Goal: Task Accomplishment & Management: Complete application form

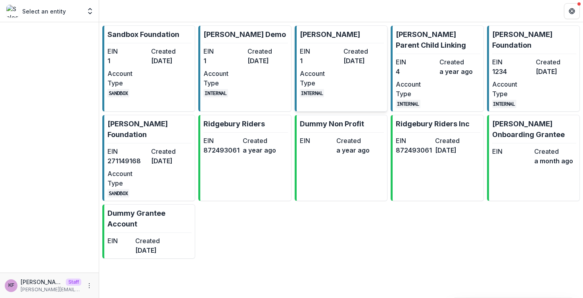
click at [345, 56] on dd "[DATE]" at bounding box center [364, 61] width 40 height 10
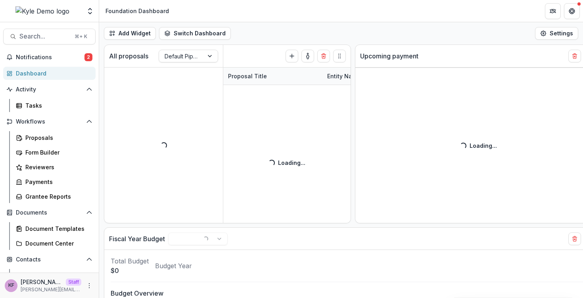
select select "******"
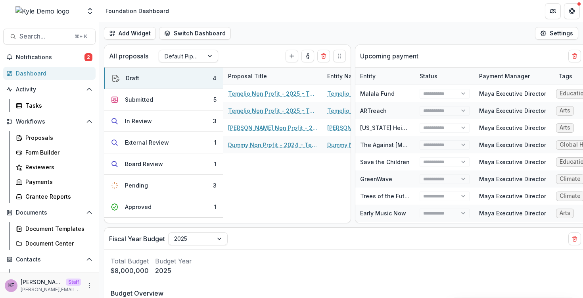
select select "******"
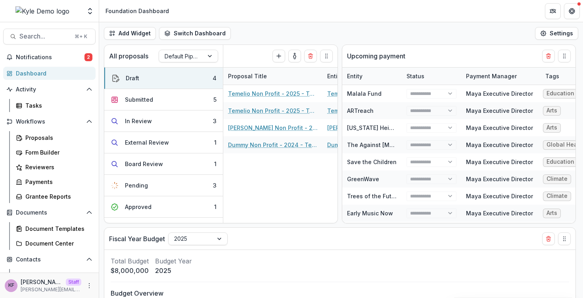
select select "******"
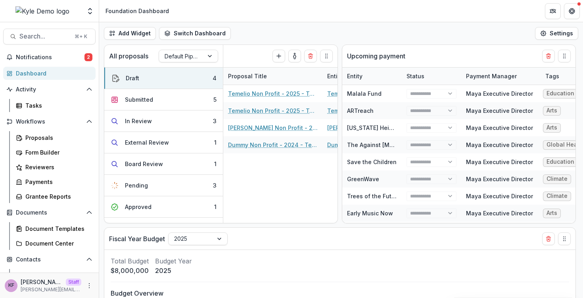
select select "******"
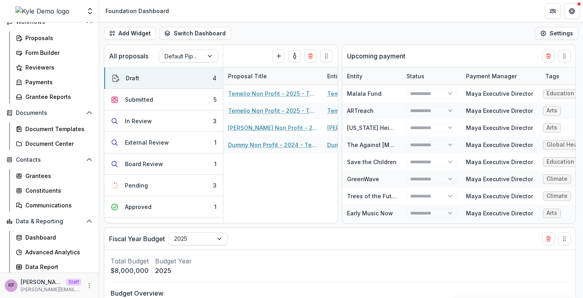
scroll to position [115, 0]
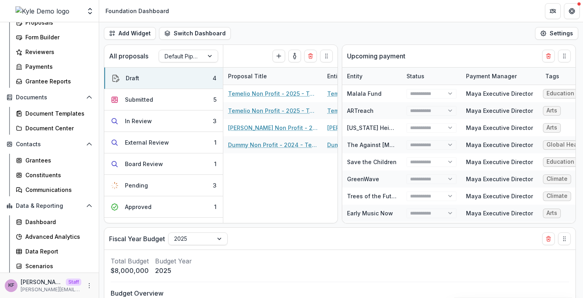
select select "******"
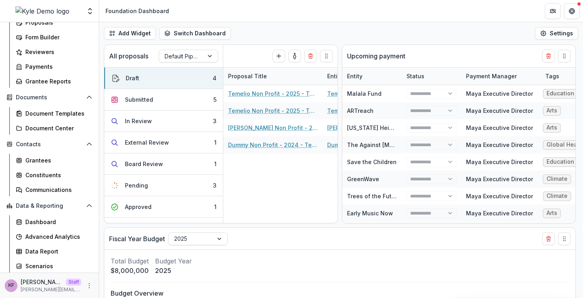
select select "******"
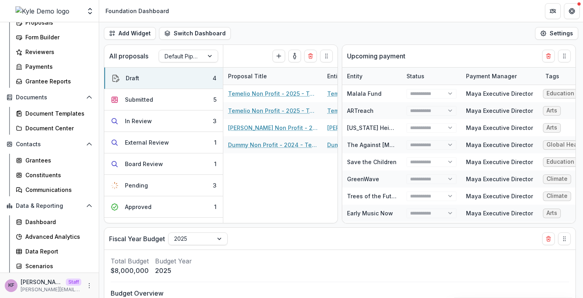
select select "******"
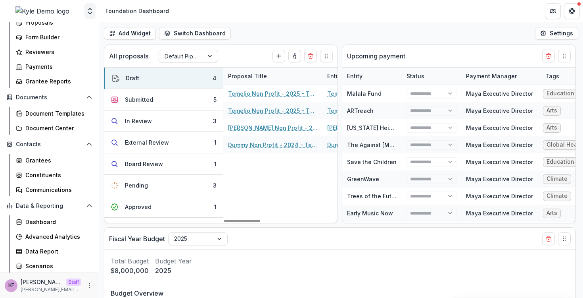
click at [86, 11] on icon "Open entity switcher" at bounding box center [90, 11] width 8 height 8
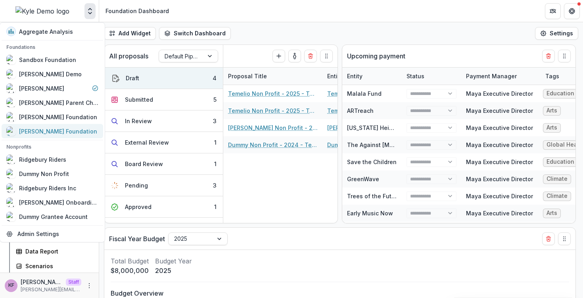
click at [58, 127] on div "[PERSON_NAME] Foundation" at bounding box center [58, 131] width 78 height 8
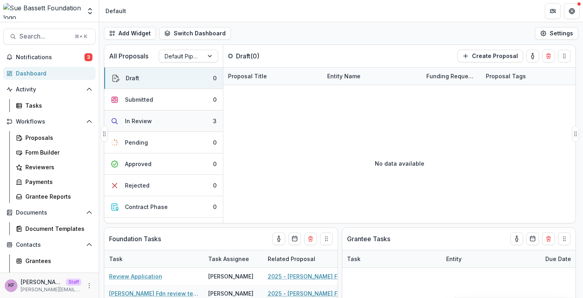
click at [147, 130] on button "In Review 3" at bounding box center [163, 120] width 119 height 21
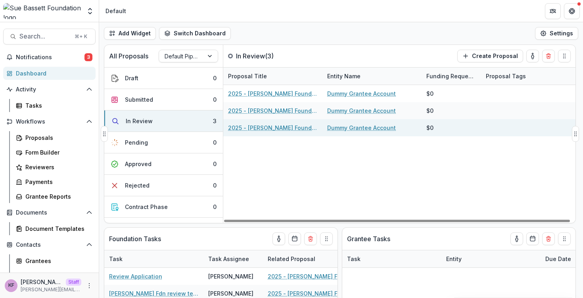
click at [271, 126] on link "2025 - [PERSON_NAME] Foundation Application" at bounding box center [273, 127] width 90 height 8
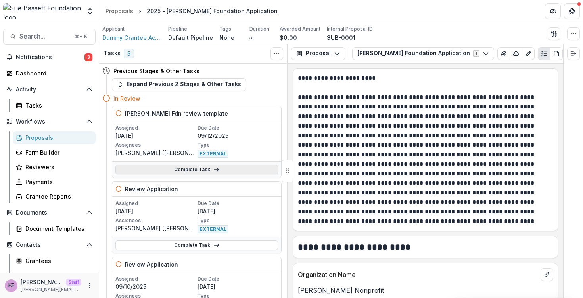
scroll to position [371, 0]
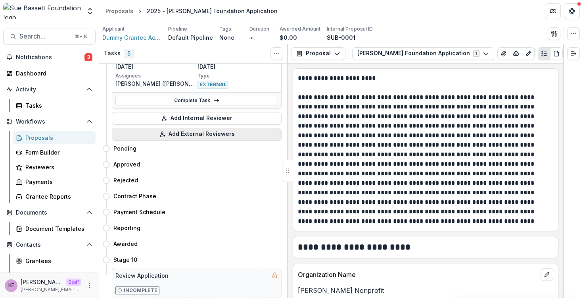
click at [227, 139] on button "Add External Reviewers" at bounding box center [197, 134] width 170 height 13
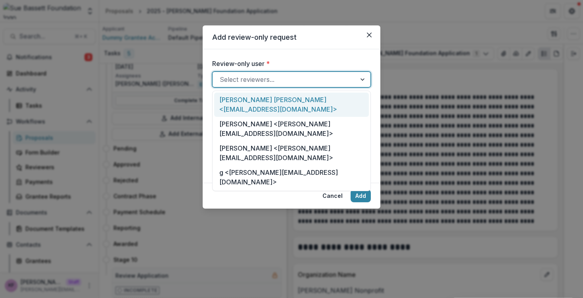
click at [273, 77] on div at bounding box center [284, 79] width 129 height 11
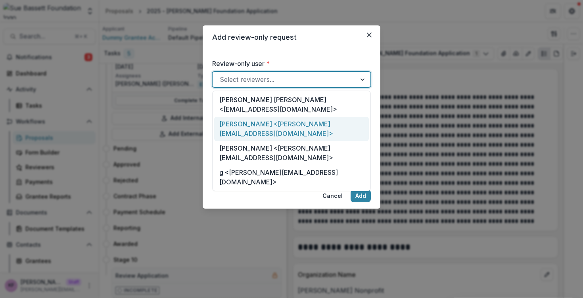
click at [273, 117] on div "[PERSON_NAME] <[PERSON_NAME][EMAIL_ADDRESS][DOMAIN_NAME]>" at bounding box center [291, 129] width 155 height 24
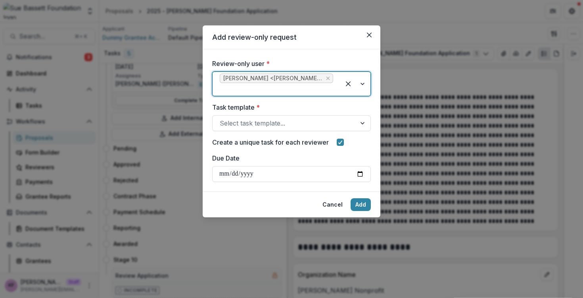
click at [268, 108] on label "Task template *" at bounding box center [289, 107] width 154 height 10
click at [222, 118] on input "Task template *" at bounding box center [221, 123] width 2 height 10
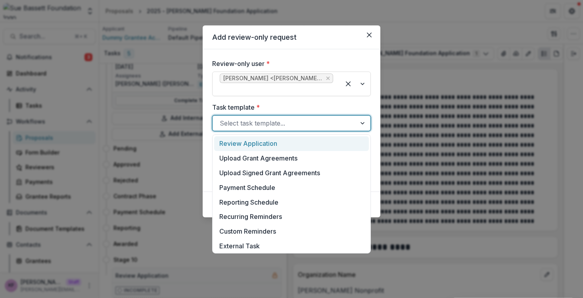
click at [268, 118] on div at bounding box center [284, 122] width 129 height 11
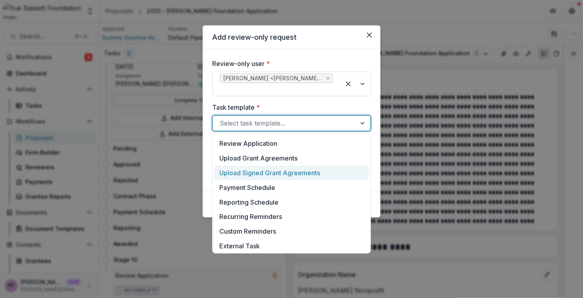
scroll to position [206, 0]
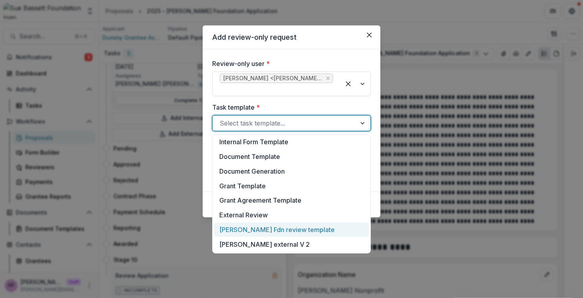
click at [259, 228] on div "[PERSON_NAME] Fdn review template" at bounding box center [291, 229] width 155 height 15
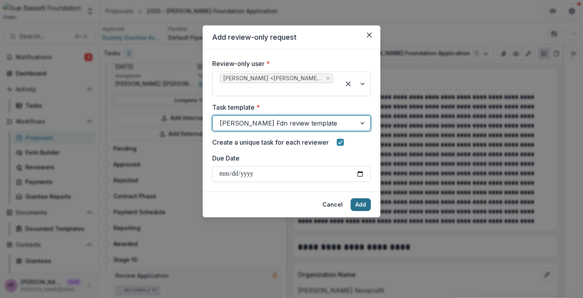
click at [364, 206] on button "Add" at bounding box center [361, 204] width 20 height 13
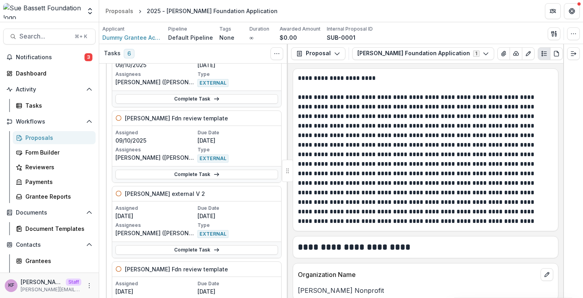
scroll to position [0, 0]
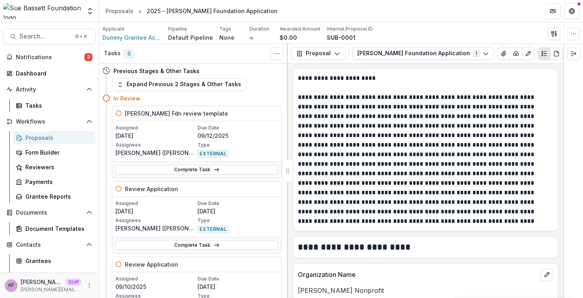
click at [71, 137] on div "Proposals" at bounding box center [57, 137] width 64 height 8
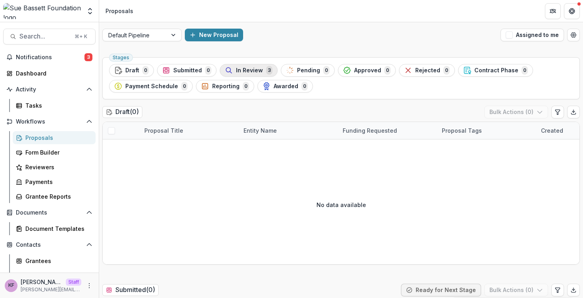
click at [236, 70] on span "In Review" at bounding box center [249, 70] width 27 height 7
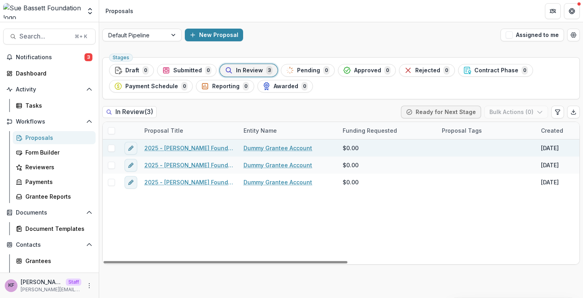
click at [111, 148] on span at bounding box center [111, 147] width 7 height 7
click at [112, 132] on icon at bounding box center [111, 130] width 5 height 5
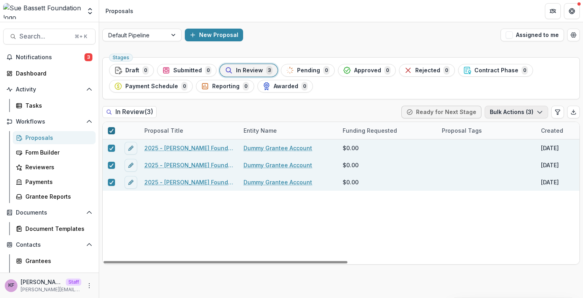
click at [518, 111] on button "Bulk Actions ( 3 )" at bounding box center [517, 112] width 64 height 13
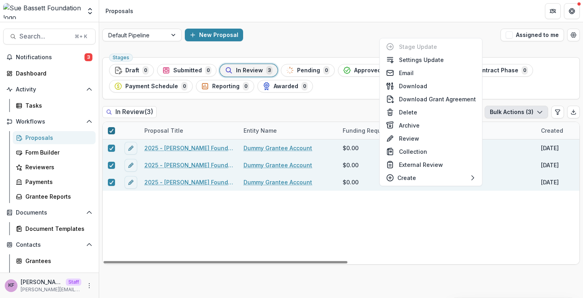
click at [459, 238] on div "2025 - [PERSON_NAME] Foundation Application Dummy Grantee Account $0.00 [DATE] …" at bounding box center [568, 201] width 930 height 125
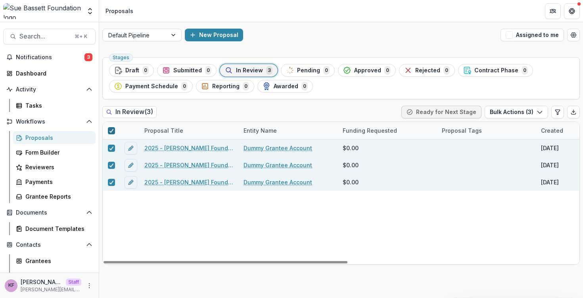
click at [203, 144] on link "2025 - [PERSON_NAME] Foundation Application" at bounding box center [189, 148] width 90 height 8
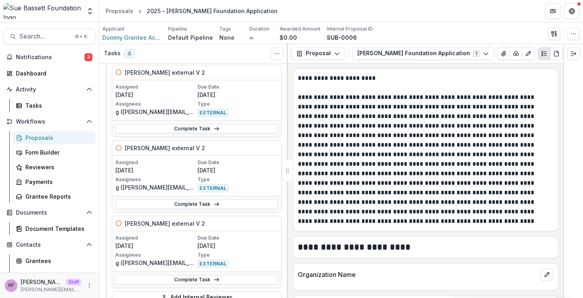
scroll to position [208, 0]
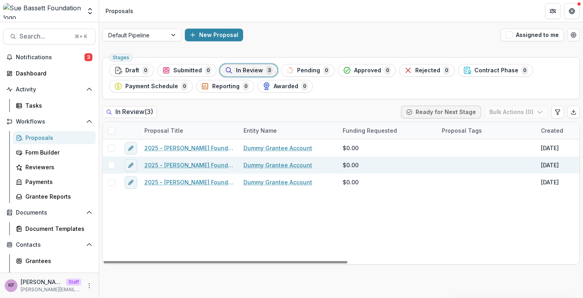
click at [174, 164] on link "2025 - [PERSON_NAME] Foundation Application" at bounding box center [189, 165] width 90 height 8
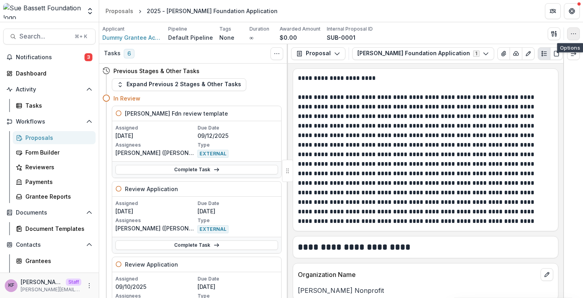
click at [578, 39] on button "button" at bounding box center [574, 33] width 13 height 13
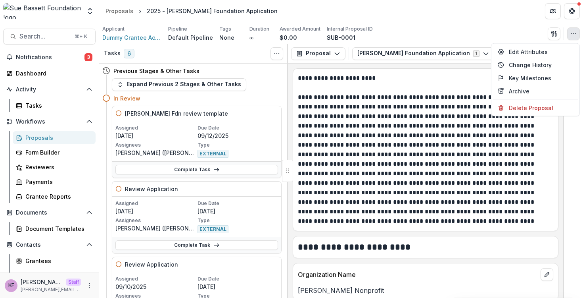
click at [526, 114] on div "Edit Attributes Change History Key Milestones Archive Delete Proposal" at bounding box center [535, 79] width 89 height 73
click at [526, 111] on button "Delete Proposal" at bounding box center [535, 107] width 85 height 13
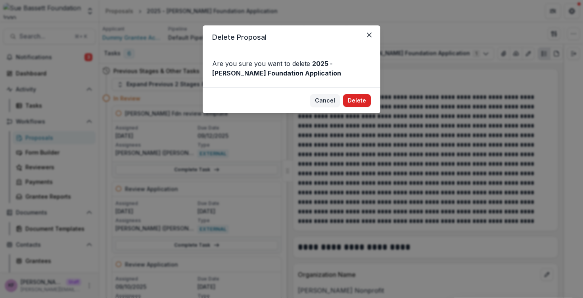
click at [365, 105] on button "Delete" at bounding box center [357, 100] width 28 height 13
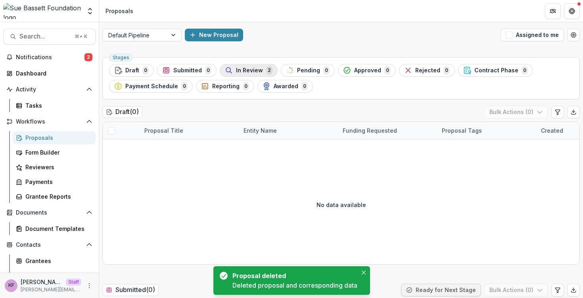
click at [266, 71] on span "2" at bounding box center [269, 70] width 6 height 9
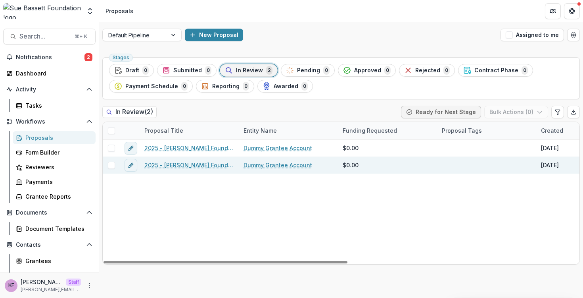
click at [205, 166] on link "2025 - [PERSON_NAME] Foundation Application" at bounding box center [189, 165] width 90 height 8
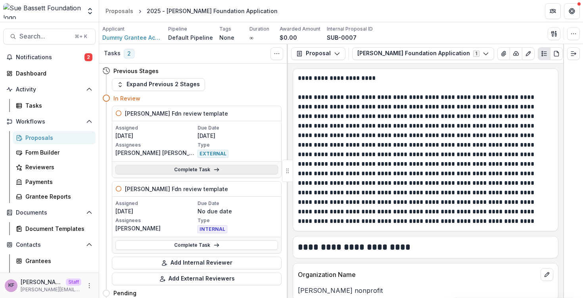
click at [219, 172] on link "Complete Task" at bounding box center [197, 170] width 163 height 10
click at [90, 12] on icon "Open entity switcher" at bounding box center [90, 11] width 8 height 8
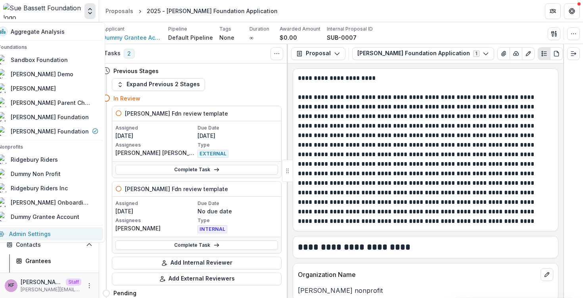
click at [56, 231] on link "Admin Settings" at bounding box center [48, 233] width 110 height 13
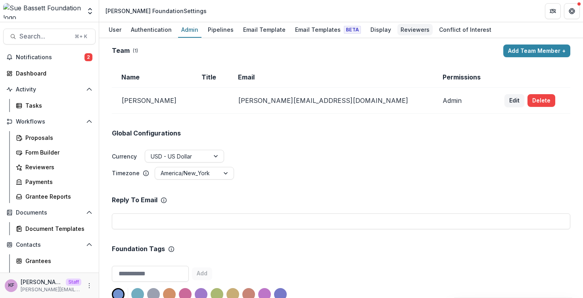
click at [403, 31] on div "Reviewers" at bounding box center [415, 30] width 35 height 12
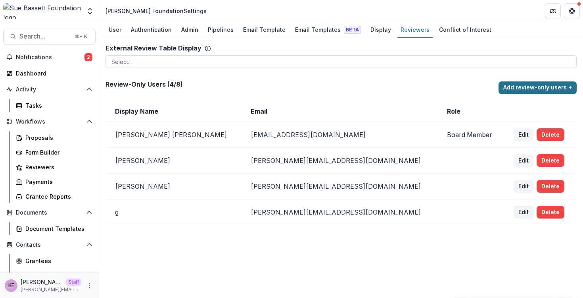
click at [519, 84] on button "Add review-only users +" at bounding box center [538, 87] width 78 height 13
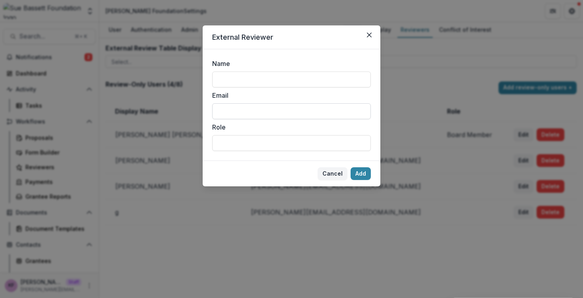
click at [278, 107] on input "Email" at bounding box center [291, 111] width 159 height 16
type input "**********"
click at [277, 83] on input "Name" at bounding box center [291, 79] width 159 height 16
type input "**********"
click at [364, 172] on button "Add" at bounding box center [361, 173] width 20 height 13
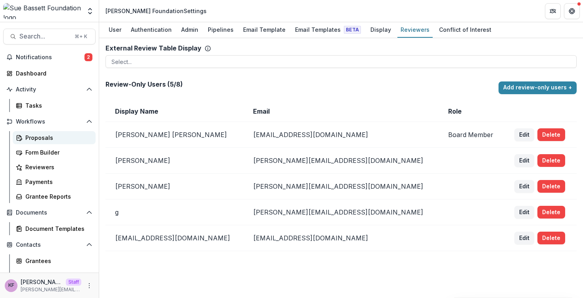
click at [54, 139] on div "Proposals" at bounding box center [57, 137] width 64 height 8
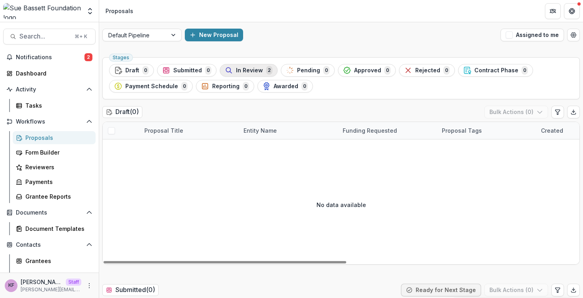
click at [242, 70] on span "In Review" at bounding box center [249, 70] width 27 height 7
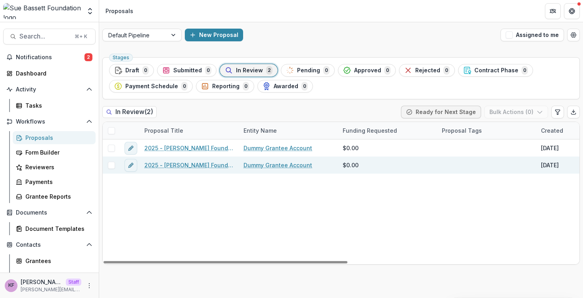
click at [184, 161] on link "2025 - [PERSON_NAME] Foundation Application" at bounding box center [189, 165] width 90 height 8
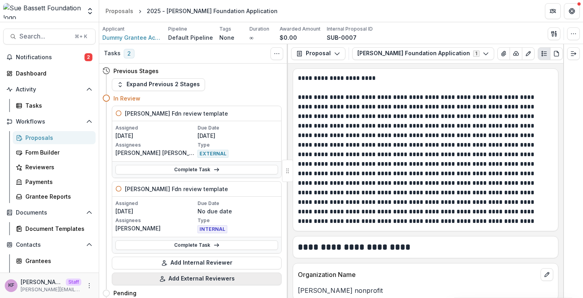
click at [200, 274] on button "Add External Reviewers" at bounding box center [197, 278] width 170 height 13
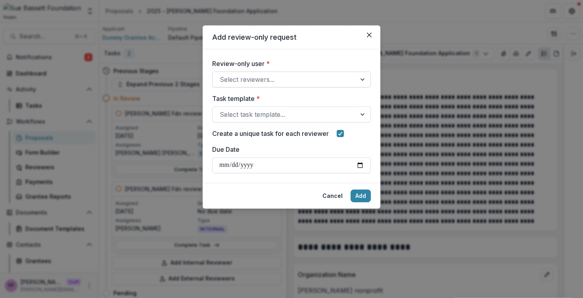
click at [256, 82] on div at bounding box center [284, 79] width 129 height 11
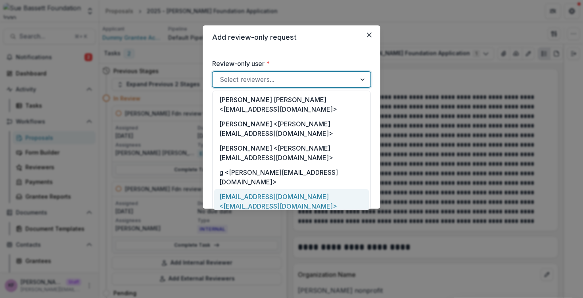
click at [252, 189] on div "[EMAIL_ADDRESS][DOMAIN_NAME] <[EMAIL_ADDRESS][DOMAIN_NAME]>" at bounding box center [291, 201] width 155 height 24
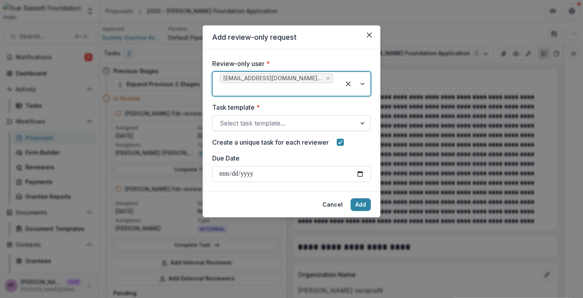
click at [263, 122] on div at bounding box center [284, 122] width 129 height 11
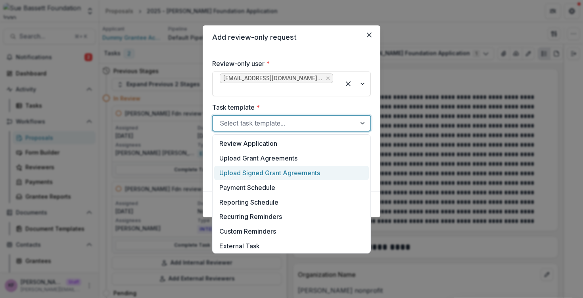
scroll to position [206, 0]
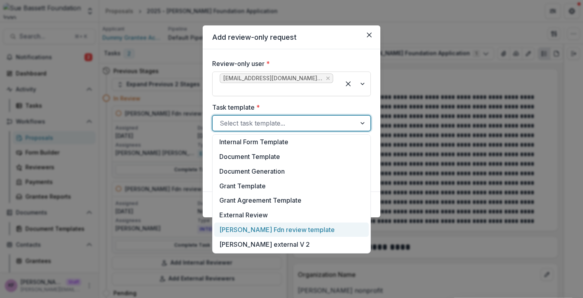
click at [262, 228] on div "[PERSON_NAME] Fdn review template" at bounding box center [291, 229] width 155 height 15
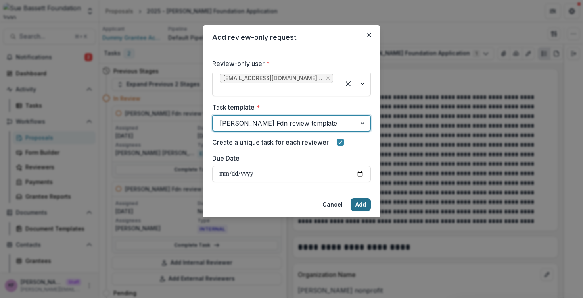
click at [361, 208] on button "Add" at bounding box center [361, 204] width 20 height 13
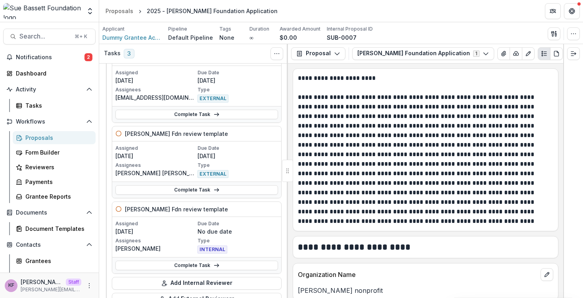
scroll to position [0, 0]
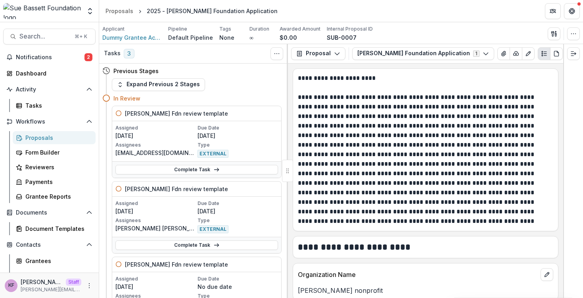
click at [189, 237] on div "Complete Task" at bounding box center [196, 245] width 169 height 16
click at [189, 242] on link "Complete Task" at bounding box center [197, 245] width 163 height 10
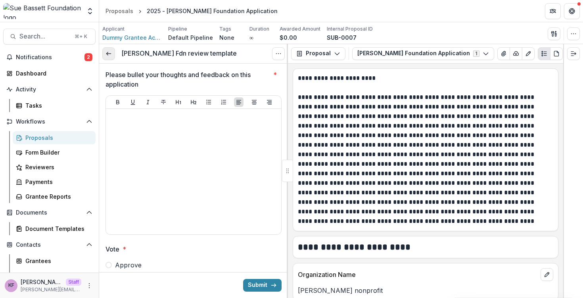
click at [112, 54] on link at bounding box center [108, 53] width 13 height 13
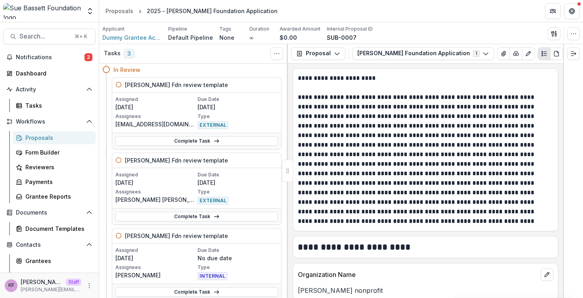
scroll to position [29, 0]
